Goal: Find specific page/section: Find specific page/section

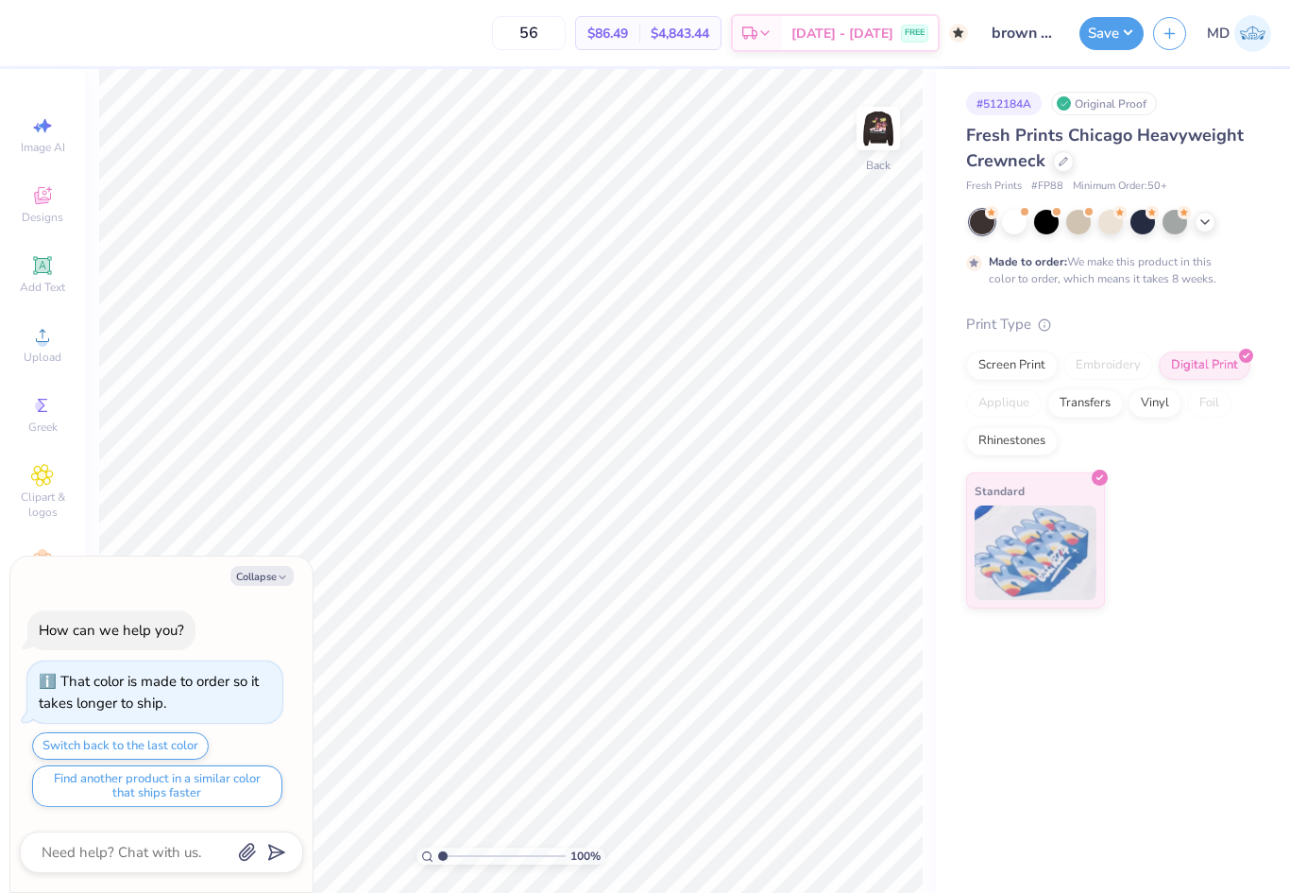
click at [1066, 173] on div "Fresh Prints Chicago Heavyweight Crewneck" at bounding box center [1109, 148] width 286 height 51
click at [1059, 160] on icon at bounding box center [1063, 159] width 9 height 9
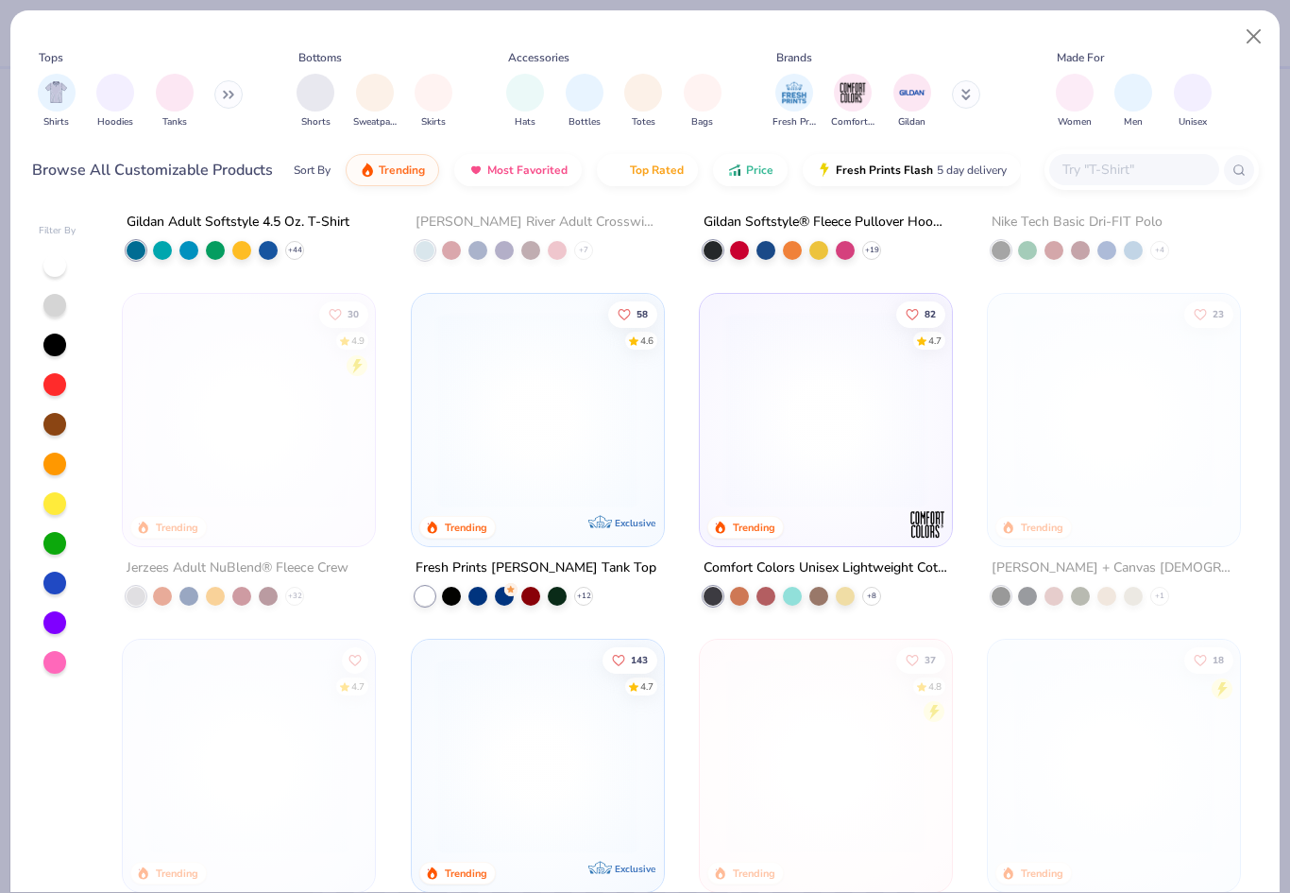
scroll to position [5507, 0]
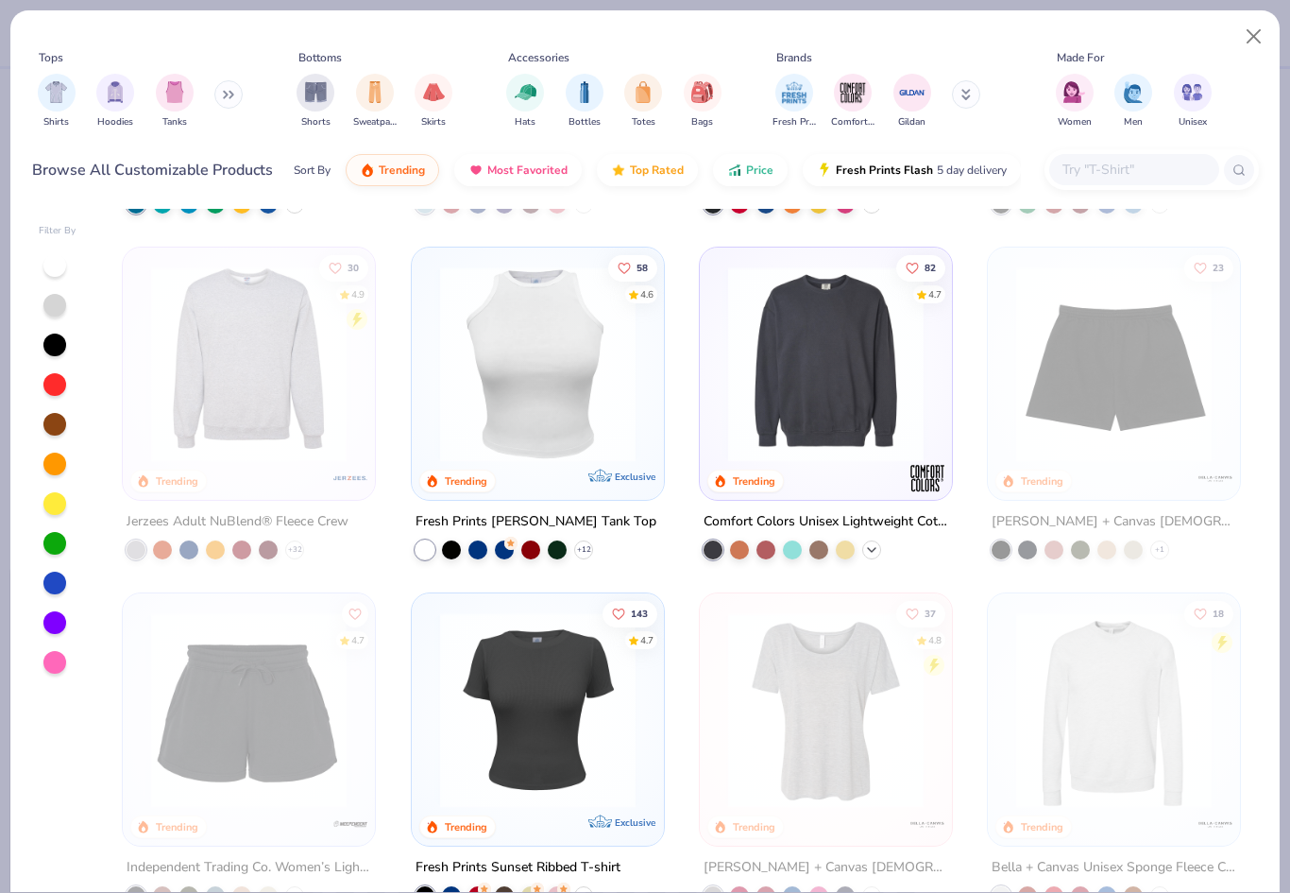
click at [872, 551] on icon at bounding box center [871, 549] width 15 height 15
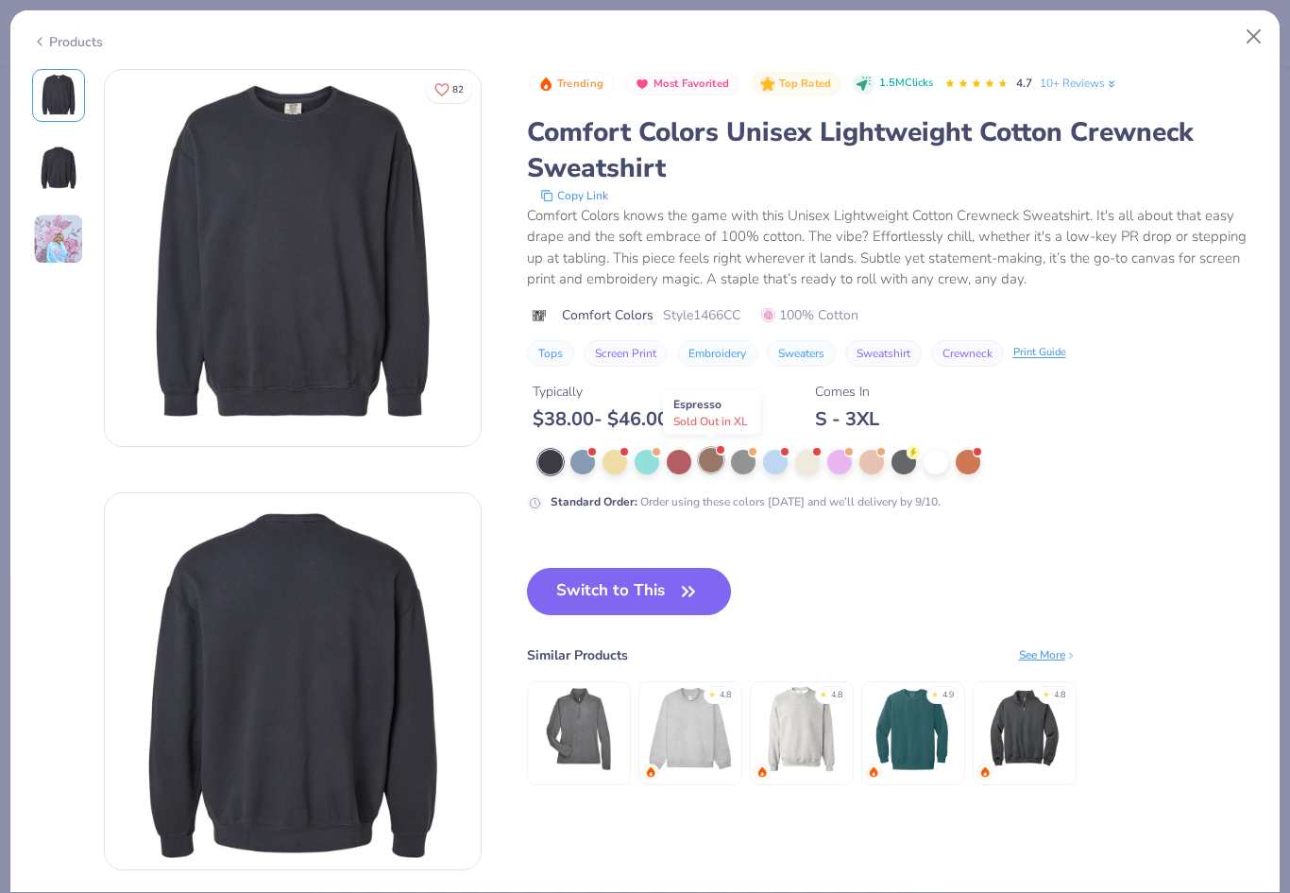
click at [716, 460] on div at bounding box center [711, 460] width 25 height 25
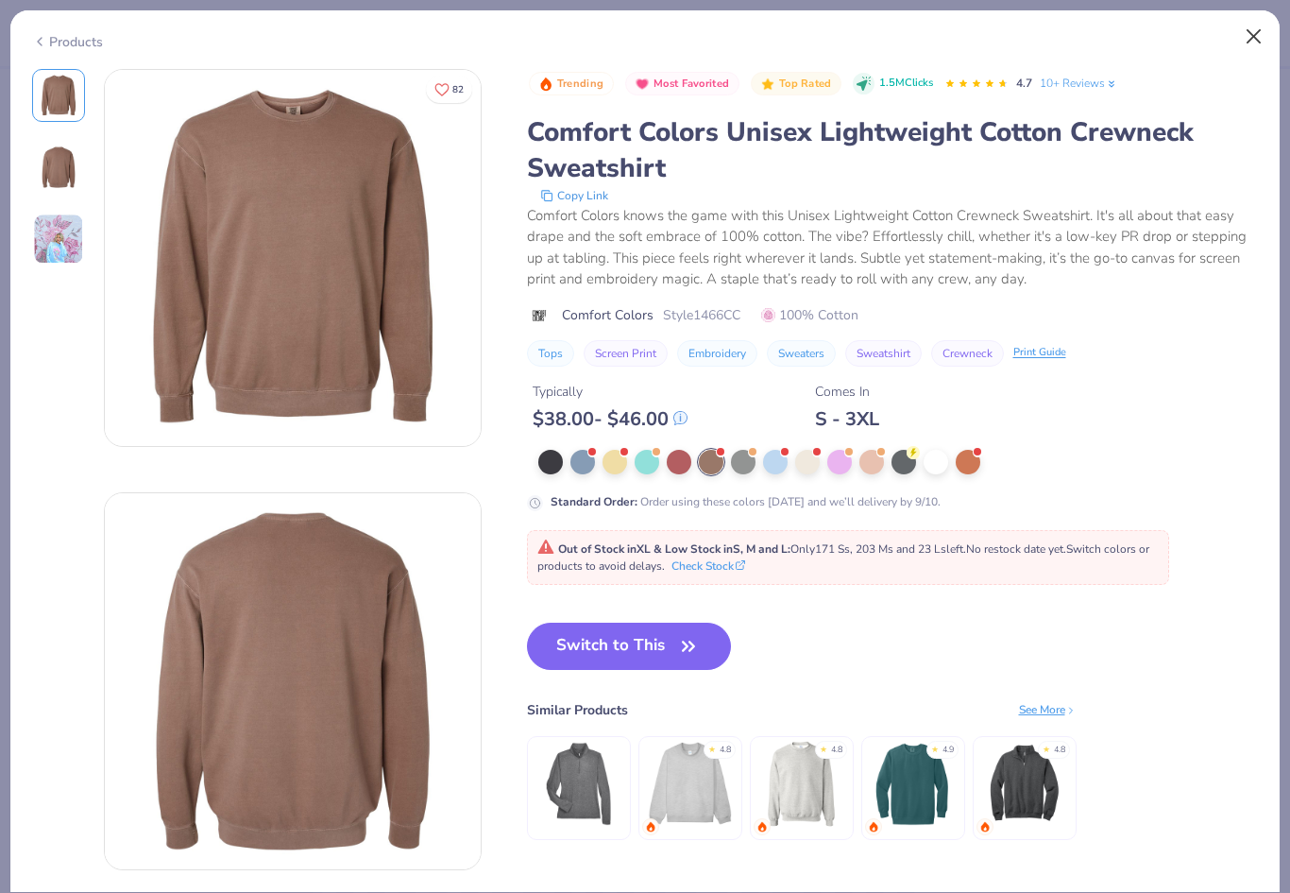
click at [1253, 44] on button "Close" at bounding box center [1254, 37] width 36 height 36
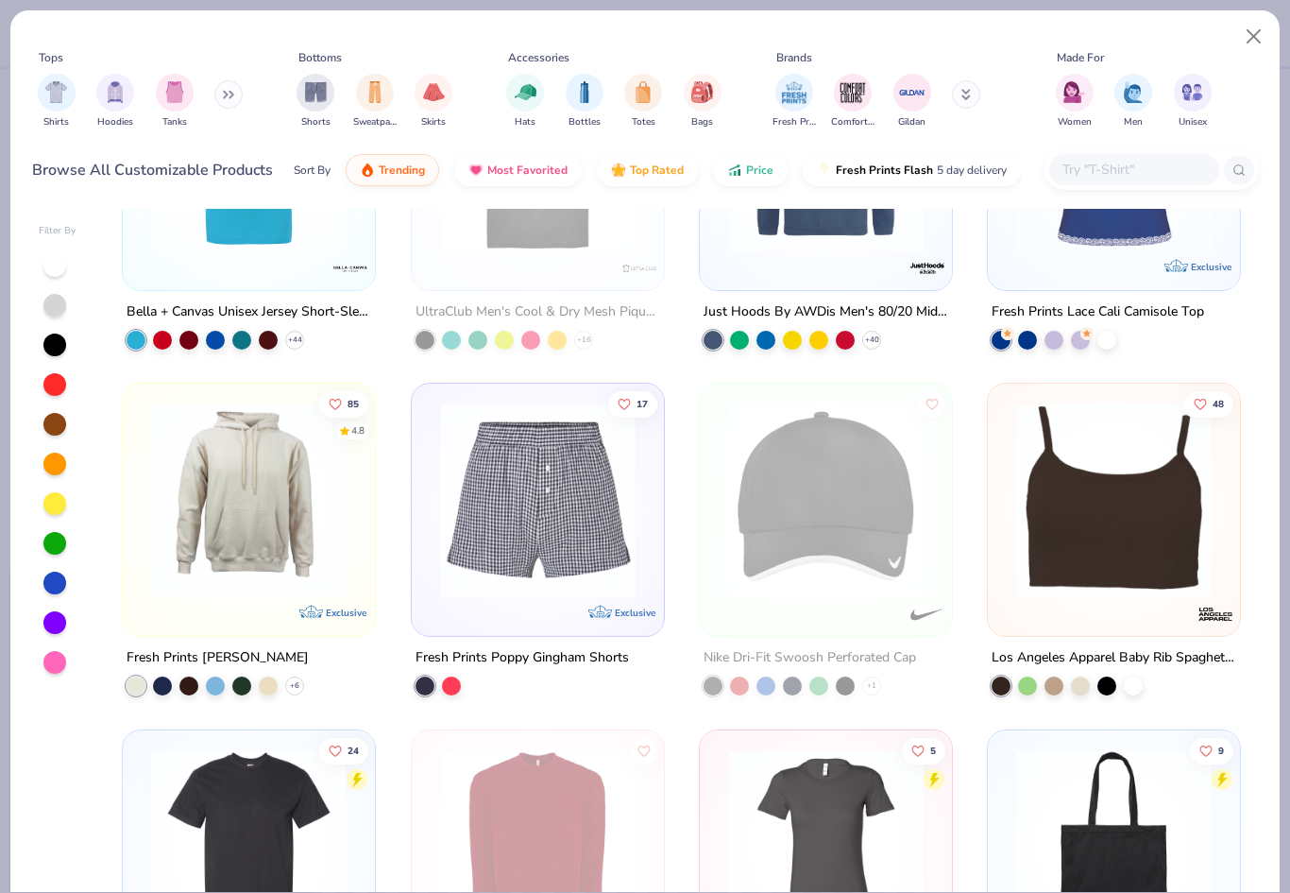
scroll to position [7113, 0]
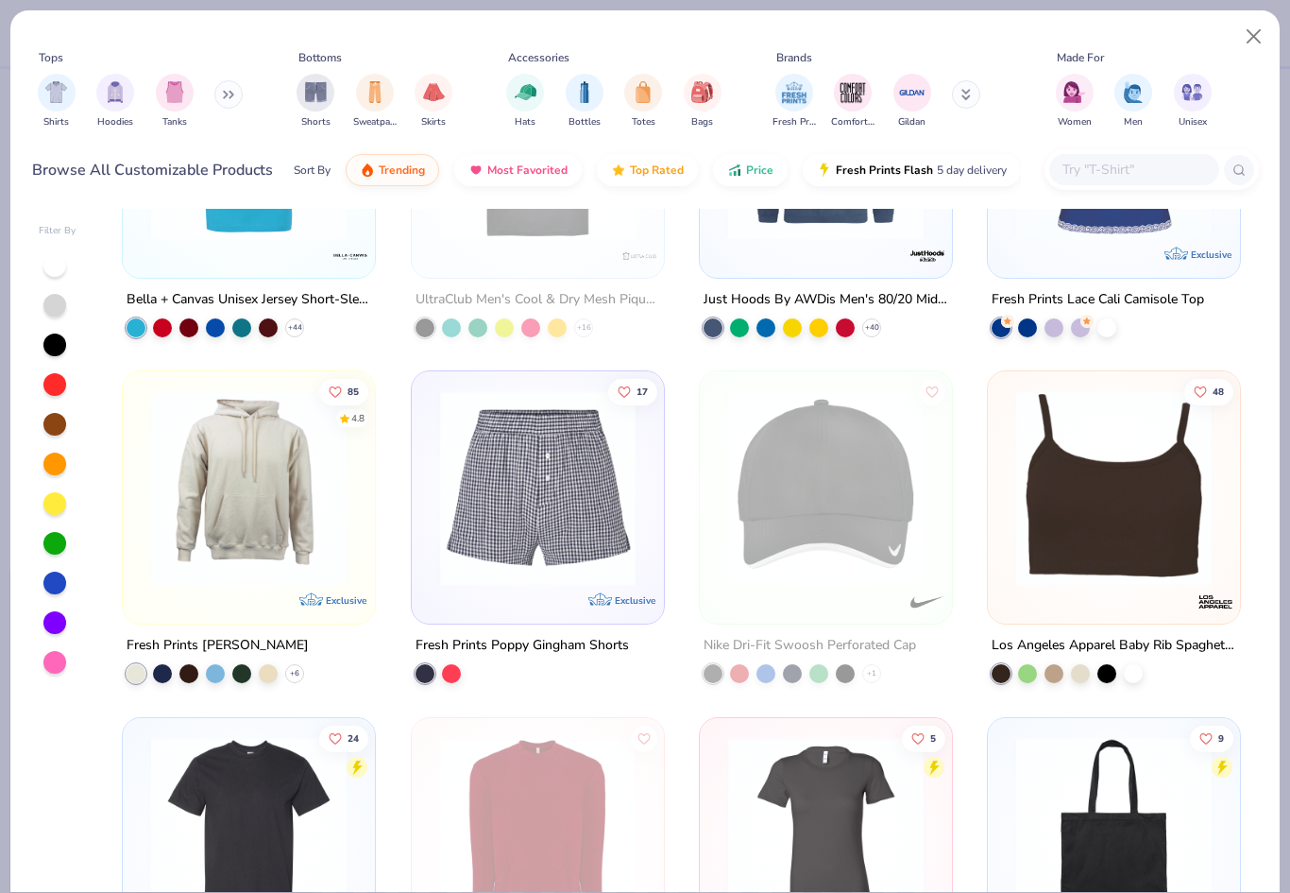
click at [228, 101] on button at bounding box center [228, 94] width 28 height 28
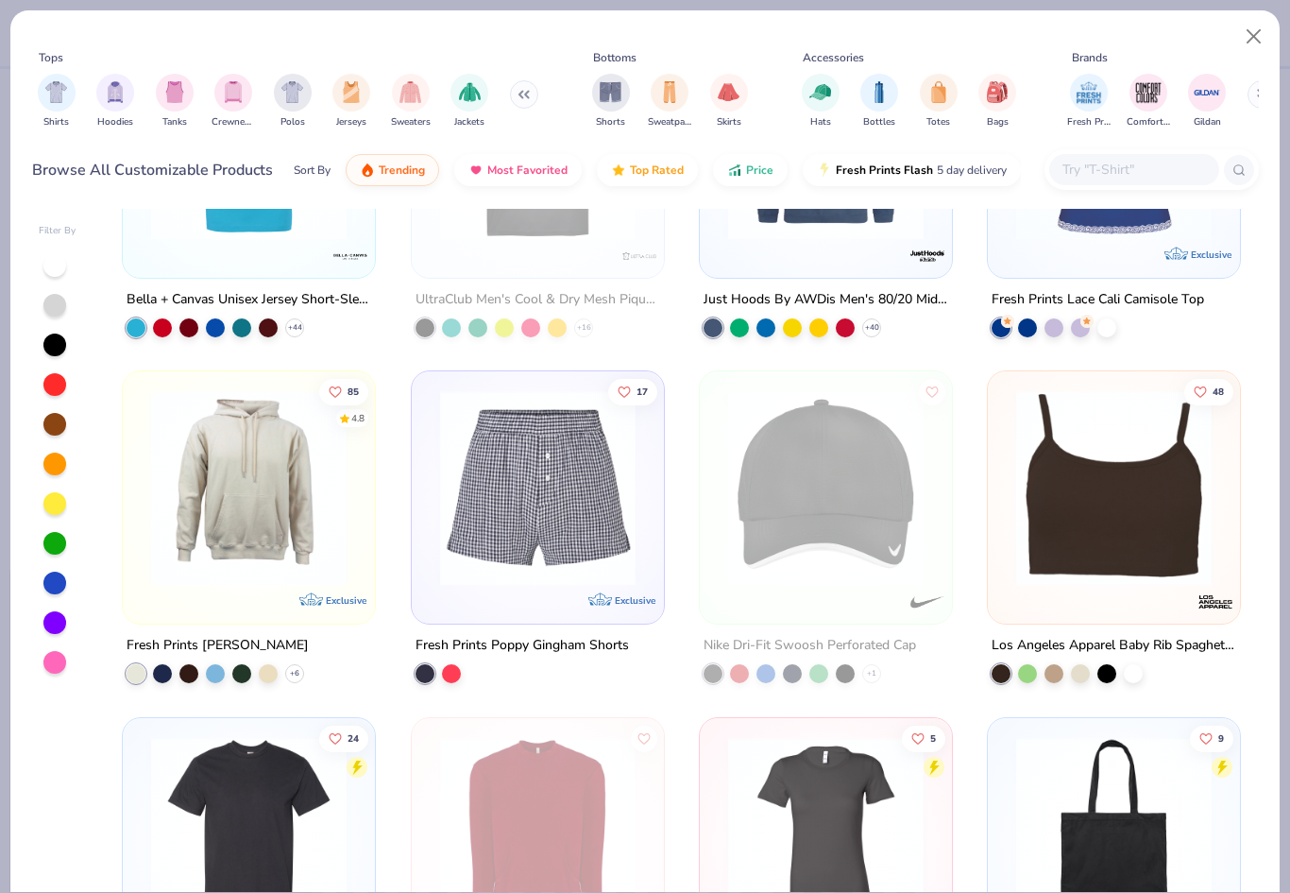
click at [238, 97] on img "filter for Crewnecks" at bounding box center [233, 92] width 21 height 22
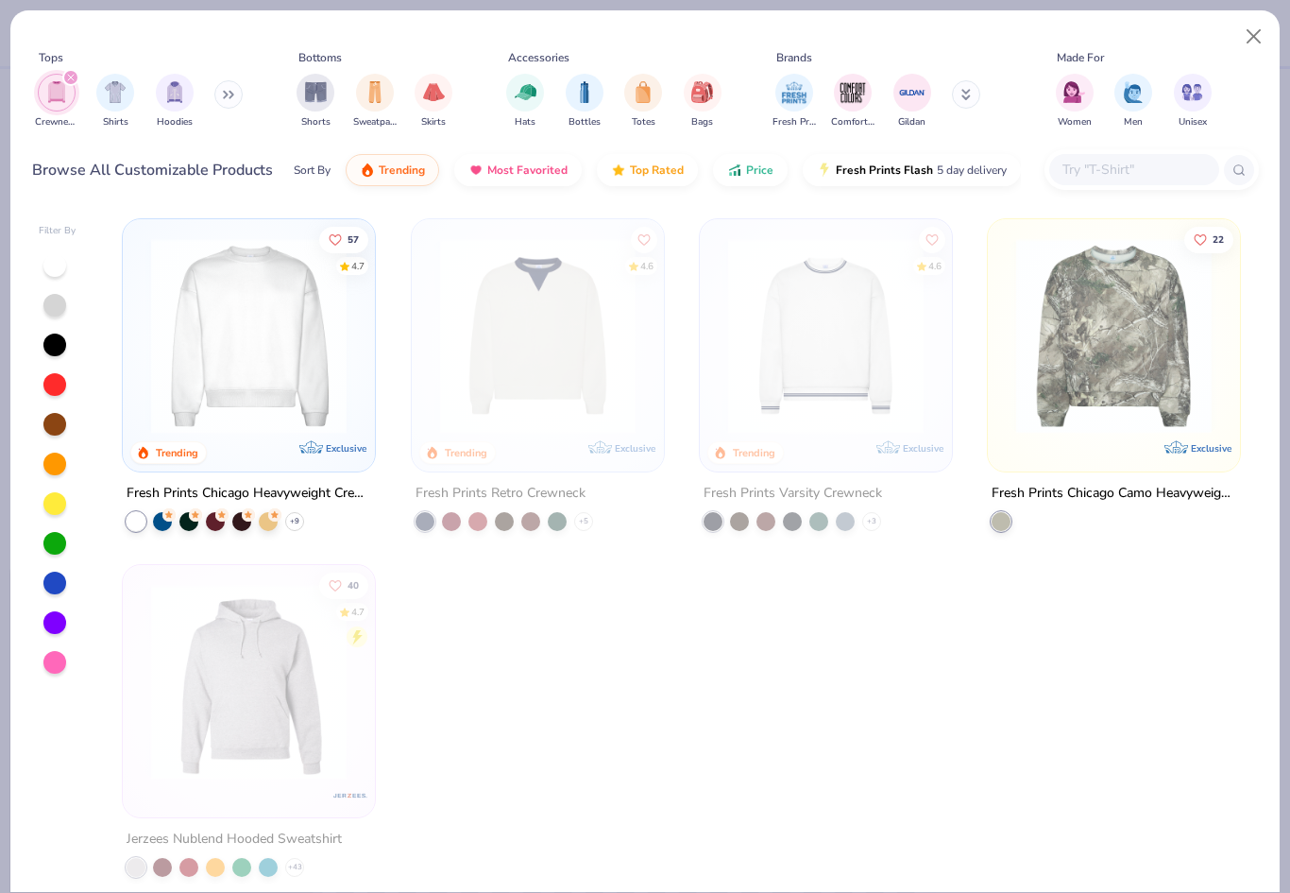
click at [972, 98] on button at bounding box center [966, 94] width 28 height 28
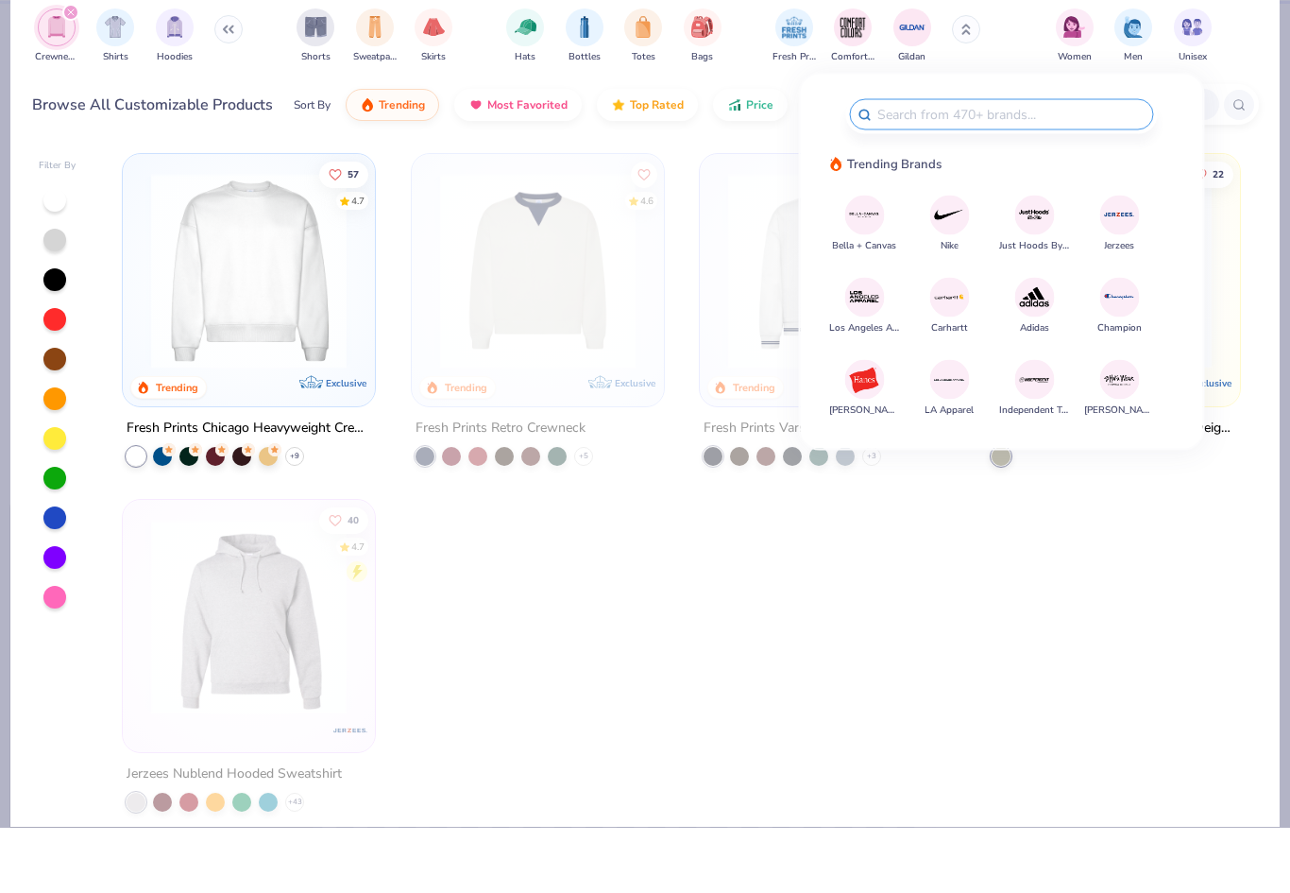
type textarea "x"
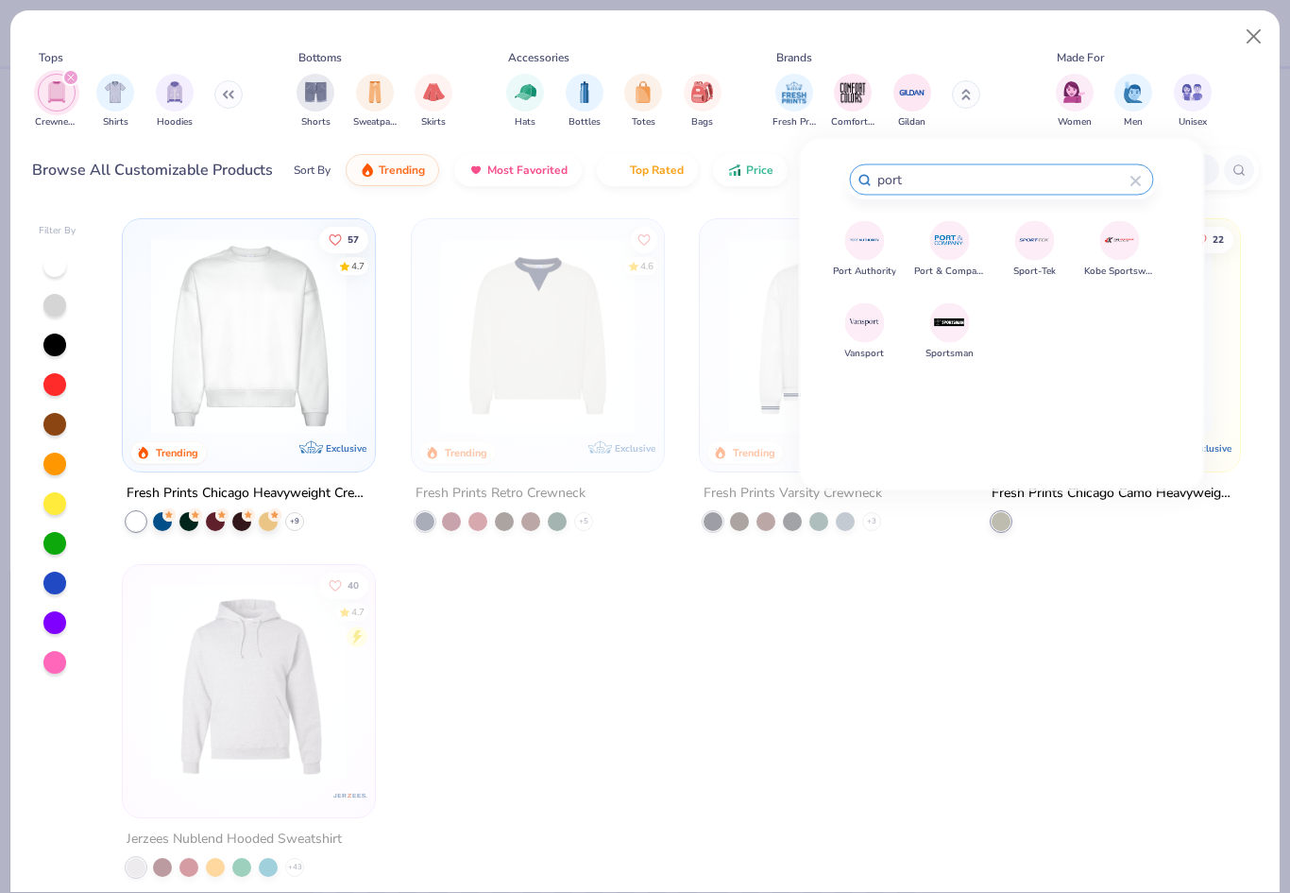
type input "port"
click at [967, 265] on button "Port & Company" at bounding box center [949, 249] width 71 height 58
type textarea "x"
